Goal: Task Accomplishment & Management: Use online tool/utility

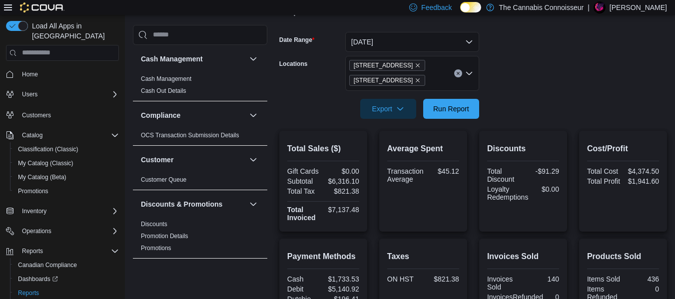
scroll to position [108, 0]
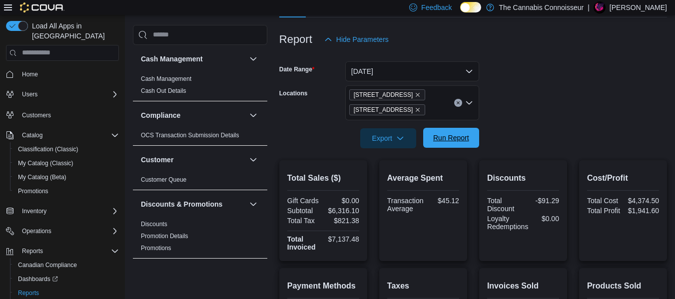
click at [451, 148] on span "Run Report" at bounding box center [451, 138] width 44 height 20
